Goal: Task Accomplishment & Management: Manage account settings

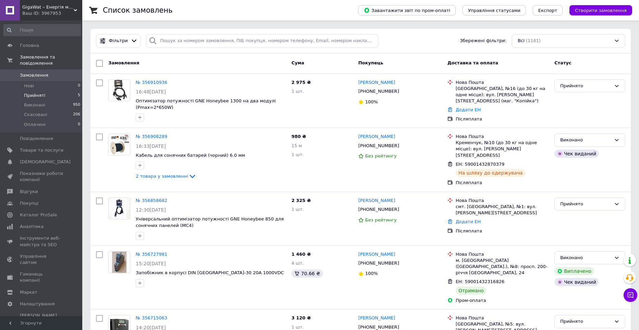
click at [66, 91] on li "Прийняті 5" at bounding box center [42, 96] width 84 height 10
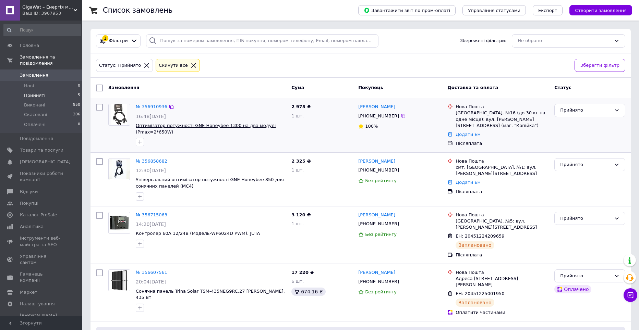
click at [161, 126] on span "Оптимізатор потужності GNE Honeybee 1300 на два модулі (Pmax=2*650W)" at bounding box center [206, 129] width 140 height 12
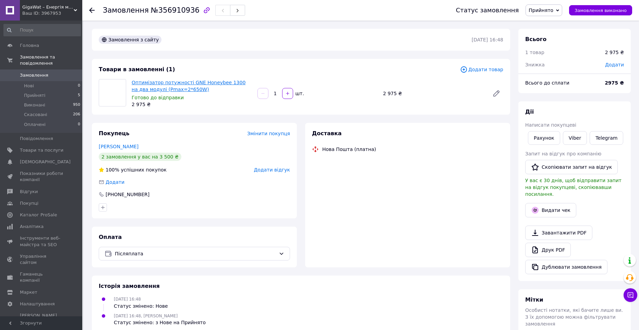
click at [162, 83] on link "Оптимізатор потужності GNE Honeybee 1300 на два модулі (Pmax=2*650W)" at bounding box center [189, 86] width 114 height 12
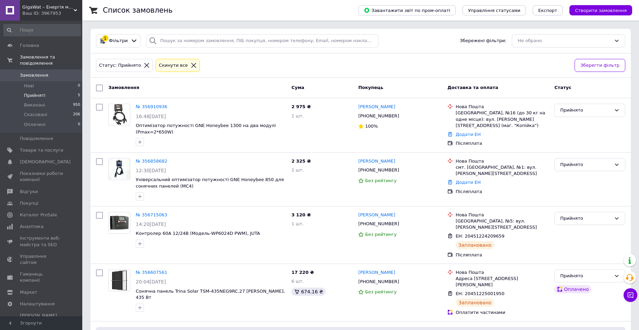
click at [78, 91] on li "Прийняті 5" at bounding box center [42, 96] width 84 height 10
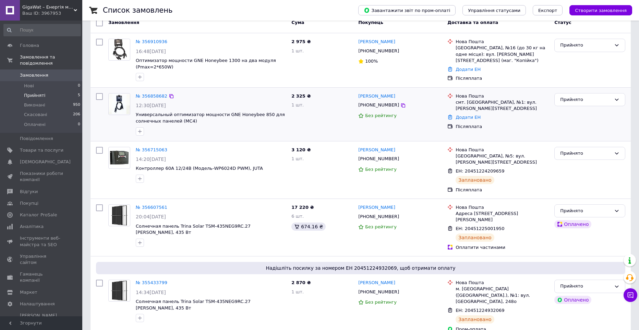
scroll to position [68, 0]
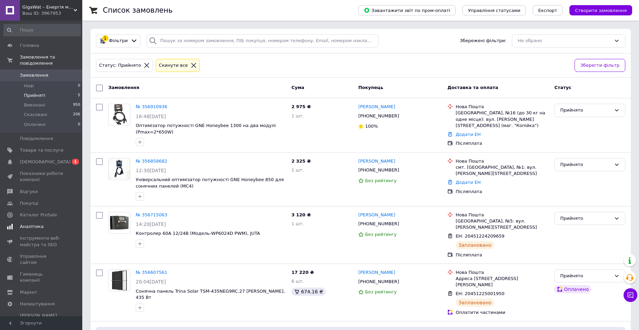
click at [44, 159] on span "[DEMOGRAPHIC_DATA]" at bounding box center [45, 162] width 51 height 6
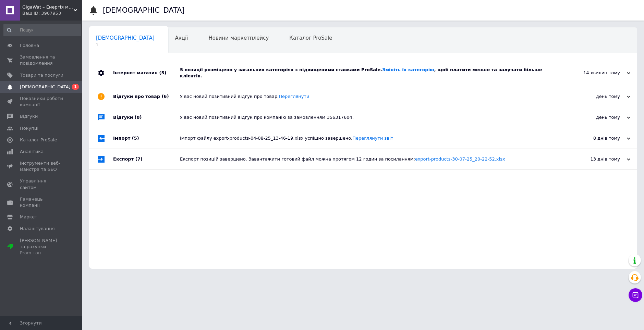
click at [438, 74] on div "5 позиції розміщено у загальних категоріях з підвищеними ставками ProSale. Змін…" at bounding box center [371, 73] width 382 height 26
click at [429, 75] on div "5 позиції розміщено у загальних категоріях з підвищеними ставками ProSale. Змін…" at bounding box center [371, 73] width 382 height 26
click at [395, 71] on div "5 позиції розміщено у загальних категоріях з підвищеними ставками ProSale. Змін…" at bounding box center [371, 73] width 382 height 12
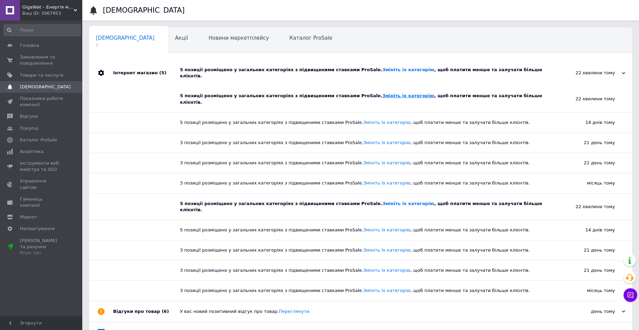
click at [391, 93] on link "Змініть їх категорію" at bounding box center [408, 95] width 52 height 5
